Goal: Share content: Share content

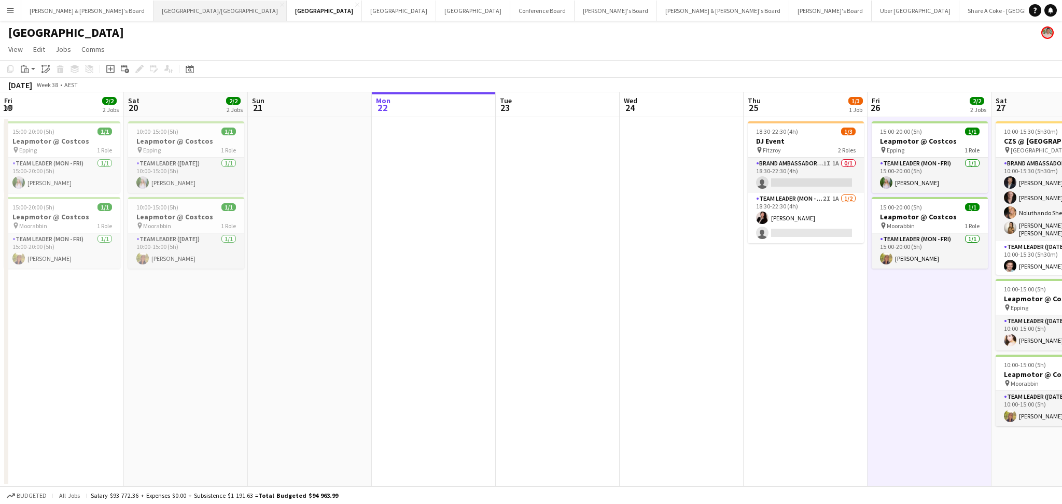
scroll to position [0, 246]
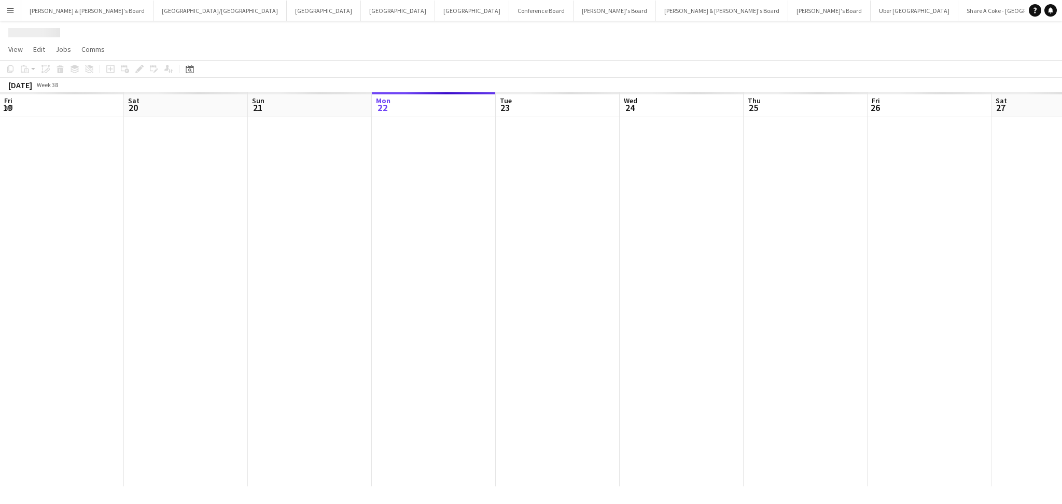
scroll to position [0, 247]
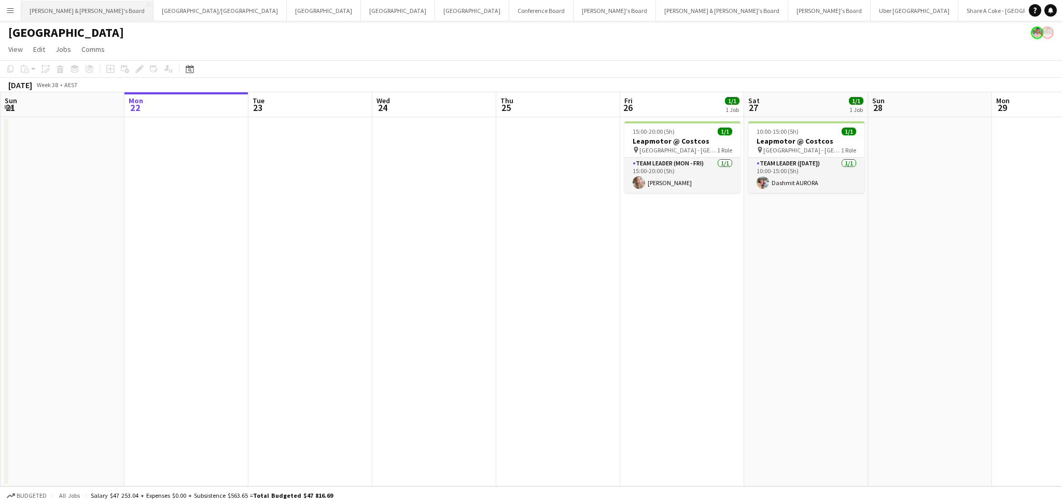
click at [79, 10] on button "[PERSON_NAME] & [PERSON_NAME]'s Board Close" at bounding box center [87, 11] width 132 height 20
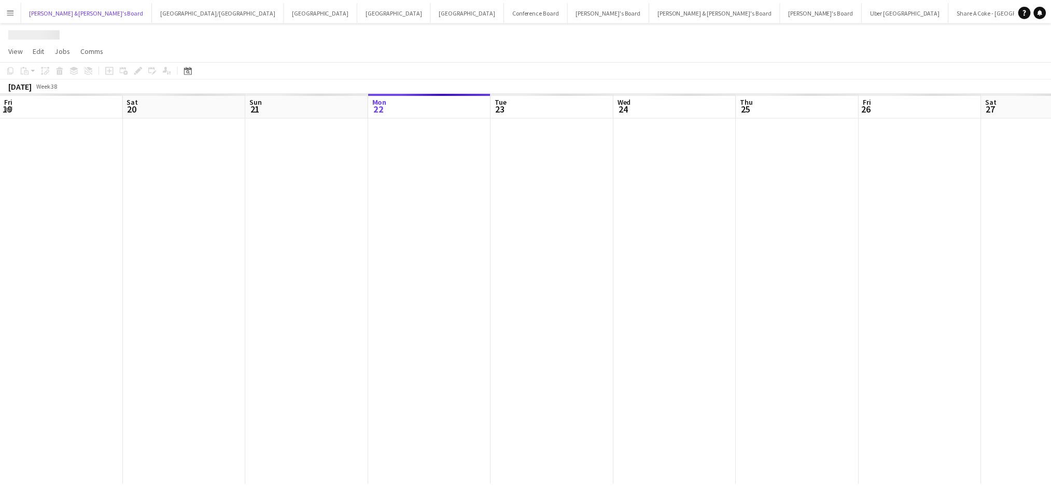
scroll to position [0, 247]
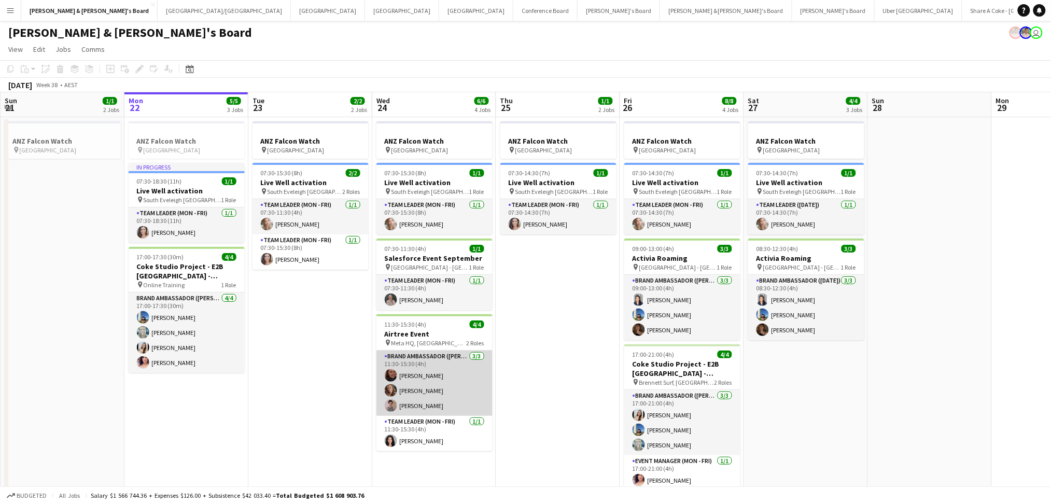
click at [427, 396] on app-card-role "Brand Ambassador (Mon - Fri) [DATE] 11:30-15:30 (4h) [PERSON_NAME] [PERSON_NAME…" at bounding box center [434, 382] width 116 height 65
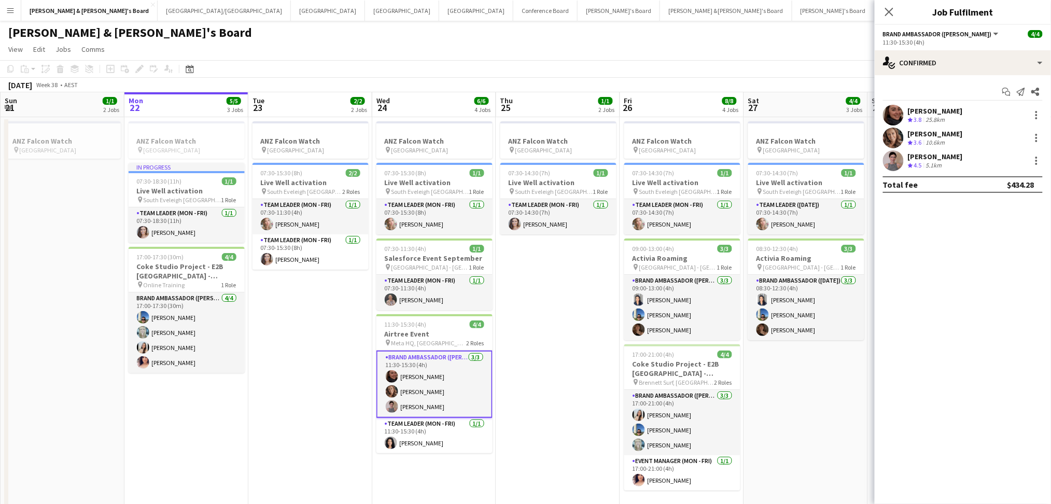
click at [936, 166] on div "5.1km" at bounding box center [934, 165] width 20 height 9
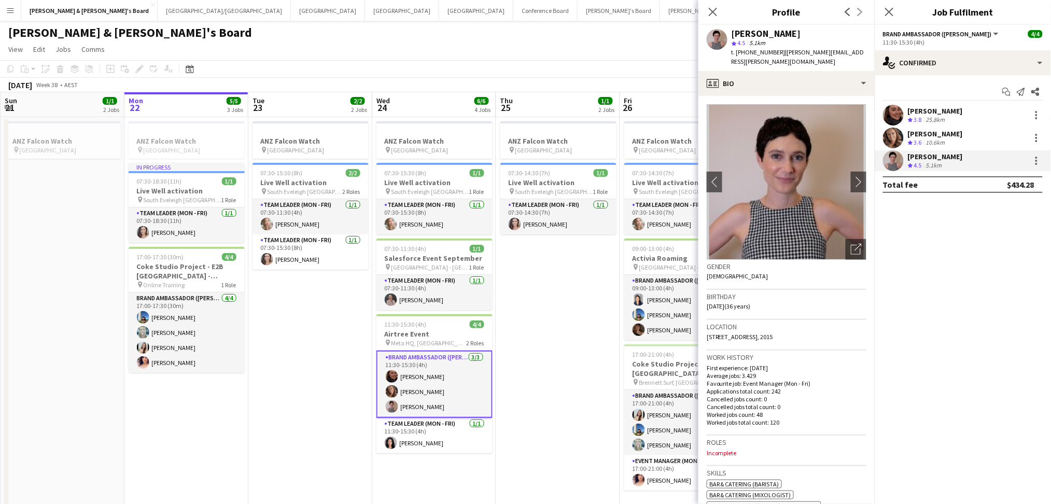
drag, startPoint x: 732, startPoint y: 34, endPoint x: 810, endPoint y: 32, distance: 77.3
click at [810, 32] on div "[PERSON_NAME]" at bounding box center [798, 33] width 135 height 9
copy div "[PERSON_NAME]"
drag, startPoint x: 744, startPoint y: 53, endPoint x: 773, endPoint y: 53, distance: 28.5
click at [773, 53] on span "t. [PHONE_NUMBER]" at bounding box center [758, 52] width 54 height 8
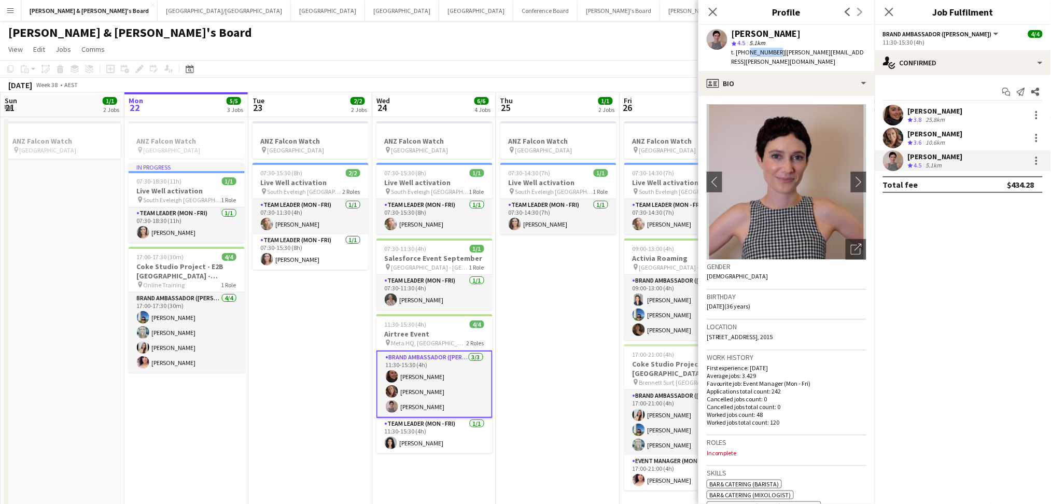
copy span "431963054"
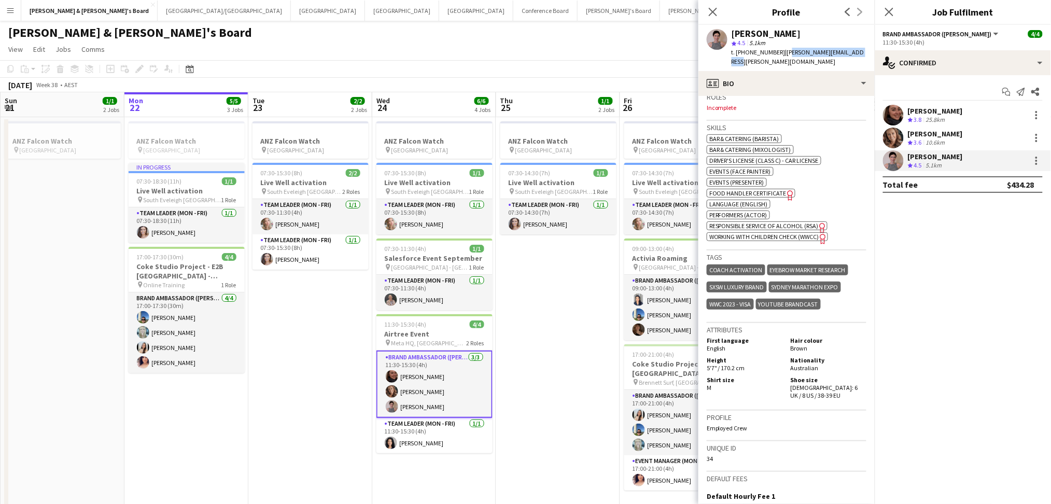
drag, startPoint x: 778, startPoint y: 51, endPoint x: 861, endPoint y: 50, distance: 83.0
click at [861, 50] on div "[PERSON_NAME] star 4.5 5.1km t. [PHONE_NUMBER] | [PERSON_NAME][EMAIL_ADDRESS][P…" at bounding box center [786, 48] width 176 height 46
copy span "[PERSON_NAME][EMAIL_ADDRESS][PERSON_NAME][DOMAIN_NAME]"
click at [922, 125] on div "[PERSON_NAME] Crew rating 3.8 25.8km" at bounding box center [963, 115] width 176 height 21
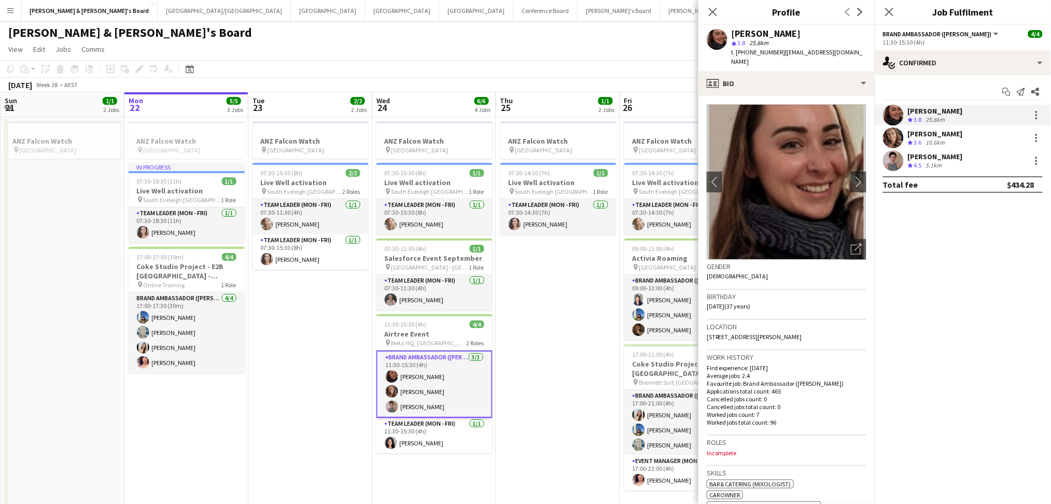
drag, startPoint x: 777, startPoint y: 52, endPoint x: 842, endPoint y: 48, distance: 64.9
click at [842, 48] on div "[PERSON_NAME] star 3.8 25.8km t. [PHONE_NUMBER] | [EMAIL_ADDRESS][DOMAIN_NAME]" at bounding box center [786, 48] width 176 height 46
copy span "[EMAIL_ADDRESS][DOMAIN_NAME]"
click at [979, 136] on div "[PERSON_NAME] Crew rating 3.6 10.6km" at bounding box center [963, 138] width 176 height 21
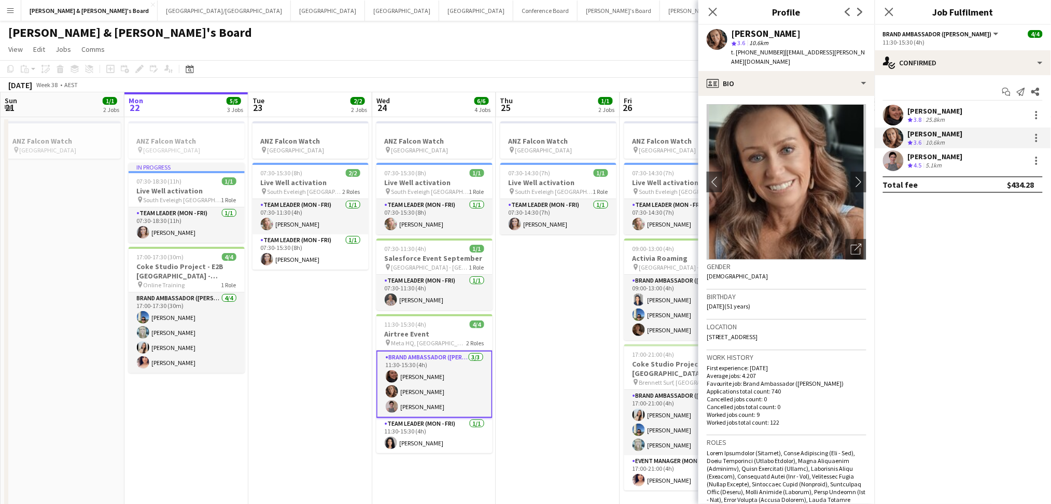
click at [780, 52] on span "| [EMAIL_ADDRESS][PERSON_NAME][DOMAIN_NAME]" at bounding box center [798, 56] width 134 height 17
drag, startPoint x: 778, startPoint y: 52, endPoint x: 858, endPoint y: 49, distance: 80.4
click at [858, 49] on app-profile-header "[PERSON_NAME] star 3.6 10.6km t. [PHONE_NUMBER] | [EMAIL_ADDRESS][PERSON_NAME][…" at bounding box center [786, 48] width 176 height 46
copy span "[EMAIL_ADDRESS][PERSON_NAME][DOMAIN_NAME]"
drag, startPoint x: 410, startPoint y: 438, endPoint x: 811, endPoint y: 173, distance: 480.4
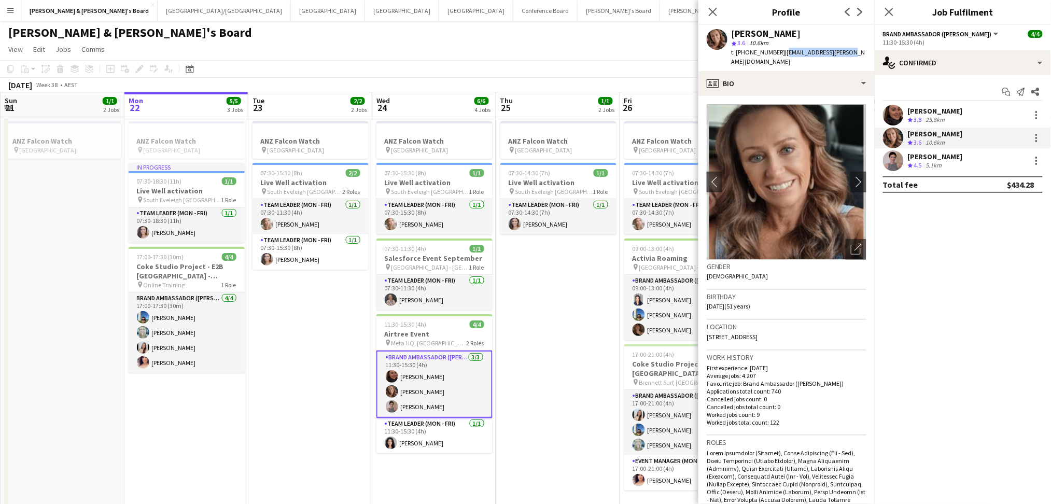
click at [411, 439] on app-card-role "Team Leader (Mon - Fri) [DATE] 11:30-15:30 (4h) [PERSON_NAME]" at bounding box center [434, 435] width 116 height 35
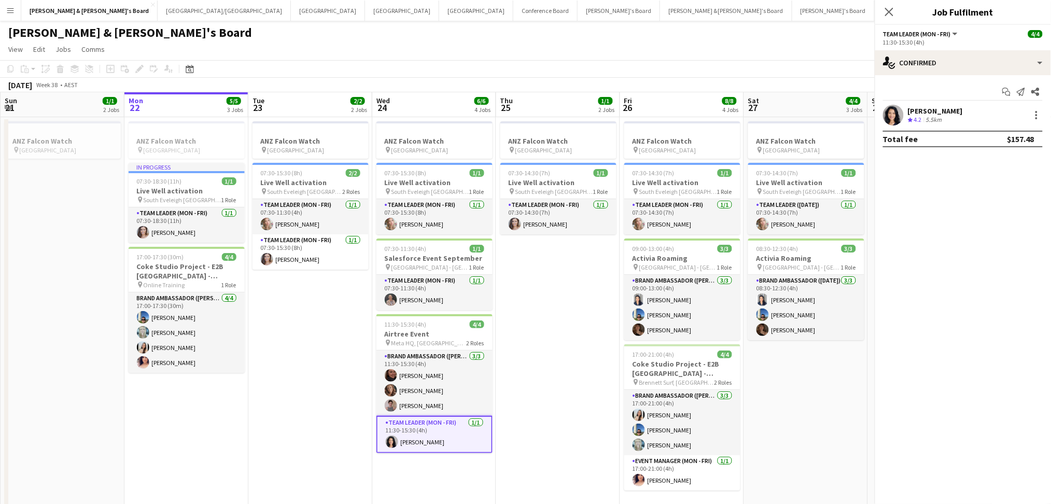
scroll to position [0, 246]
click at [902, 114] on app-user-avatar at bounding box center [893, 115] width 21 height 21
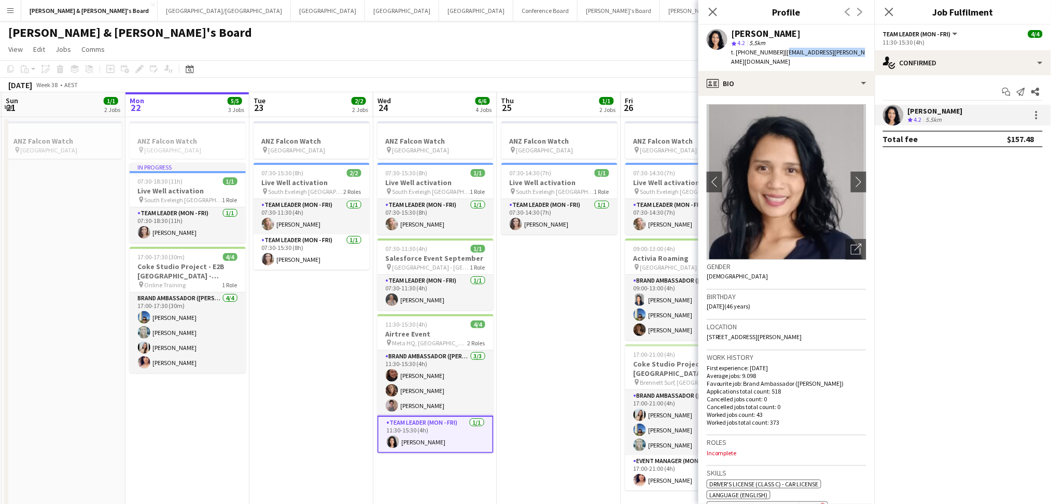
drag, startPoint x: 781, startPoint y: 52, endPoint x: 848, endPoint y: 48, distance: 67.0
click at [848, 48] on div "[PERSON_NAME] star 4.2 5.5km t. [PHONE_NUMBER] | [EMAIL_ADDRESS][PERSON_NAME][D…" at bounding box center [786, 48] width 176 height 46
copy span "[EMAIL_ADDRESS][PERSON_NAME][DOMAIN_NAME]"
click at [491, 406] on app-card-role "Brand Ambassador (Mon - Fri) [DATE] 11:30-15:30 (4h) [PERSON_NAME] [PERSON_NAME…" at bounding box center [435, 382] width 116 height 65
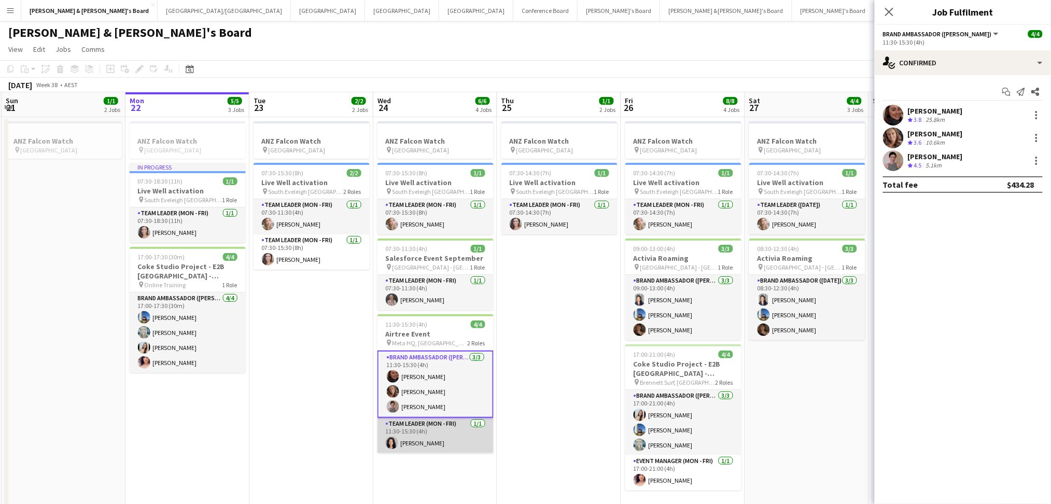
click at [425, 440] on app-card-role "Team Leader (Mon - Fri) [DATE] 11:30-15:30 (4h) [PERSON_NAME]" at bounding box center [435, 435] width 116 height 35
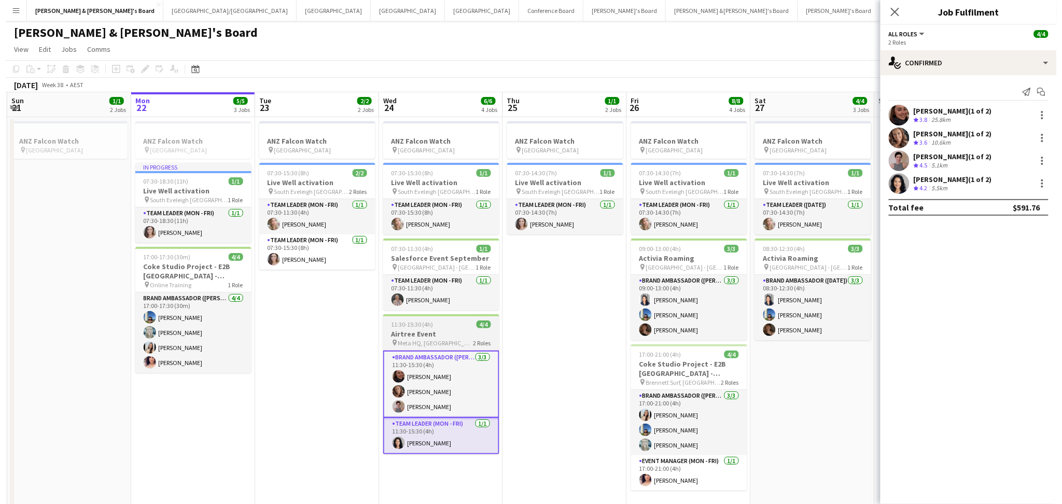
scroll to position [0, 245]
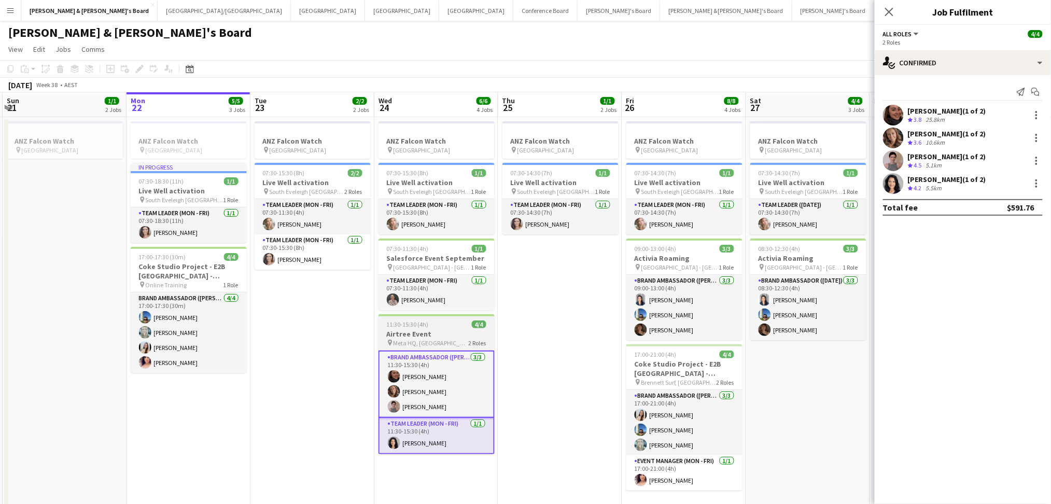
click at [398, 332] on h3 "Airtree Event" at bounding box center [436, 333] width 116 height 9
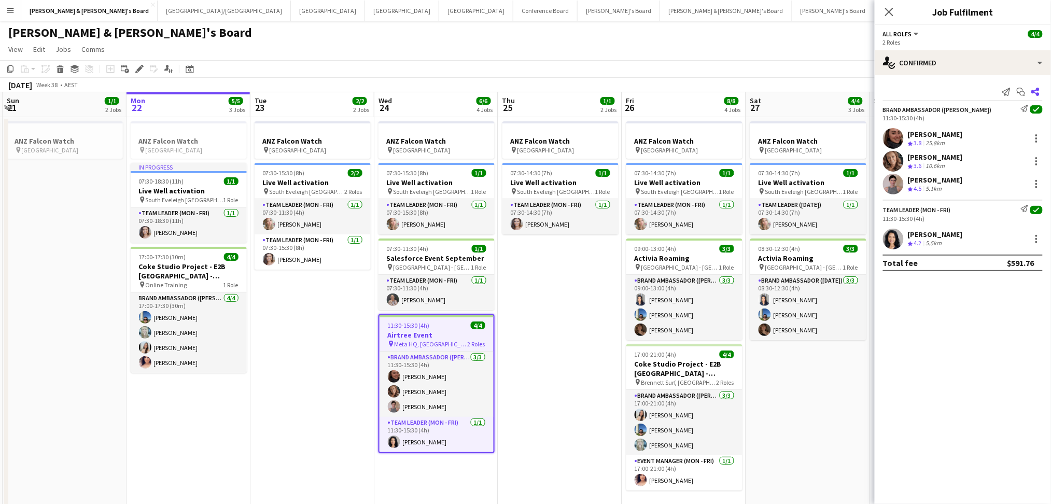
click at [1033, 93] on icon "Share" at bounding box center [1035, 92] width 8 height 8
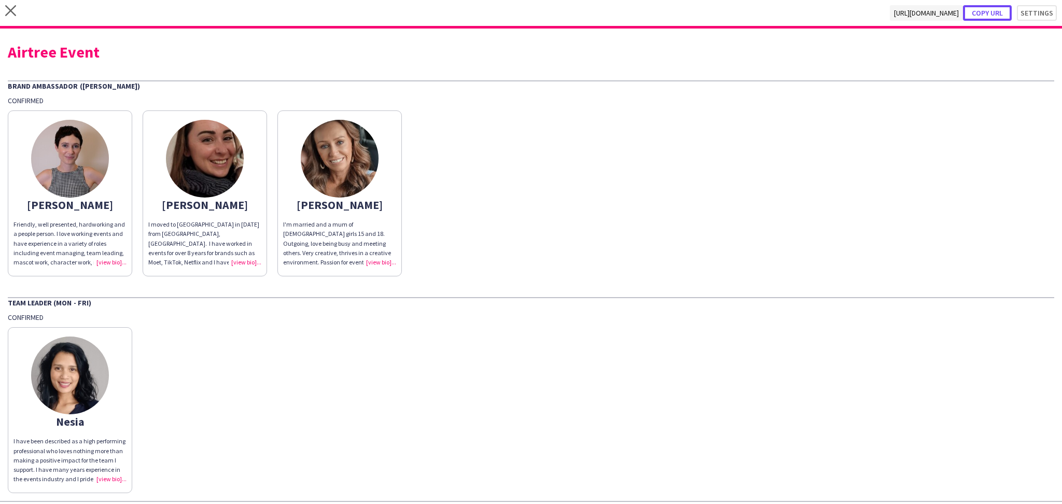
drag, startPoint x: 975, startPoint y: 12, endPoint x: 719, endPoint y: 23, distance: 255.8
click at [967, 16] on button "Copy url" at bounding box center [987, 13] width 49 height 16
type textarea "**********"
click at [67, 59] on div "Airtree Event" at bounding box center [531, 52] width 1046 height 16
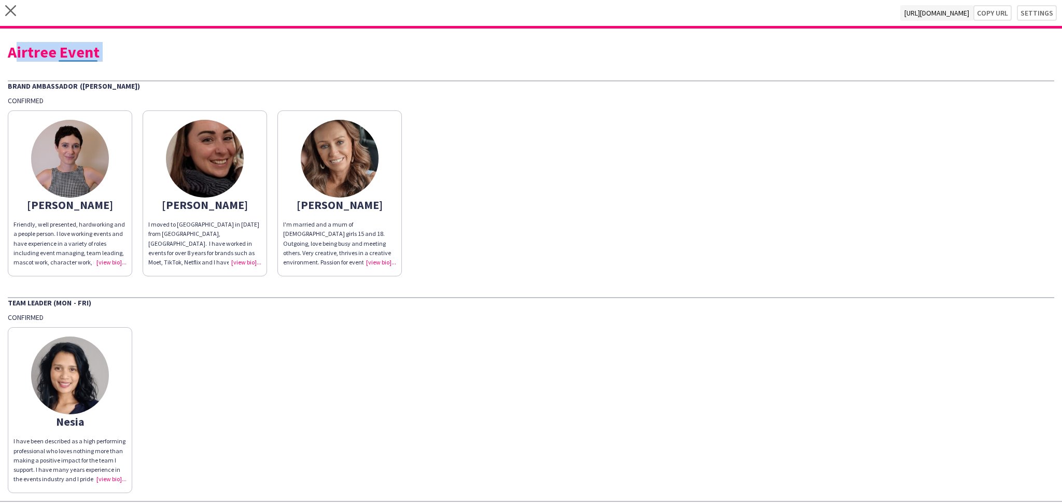
click at [67, 59] on div "Airtree Event" at bounding box center [531, 52] width 1046 height 16
copy div "Airtree Event"
